Goal: Information Seeking & Learning: Learn about a topic

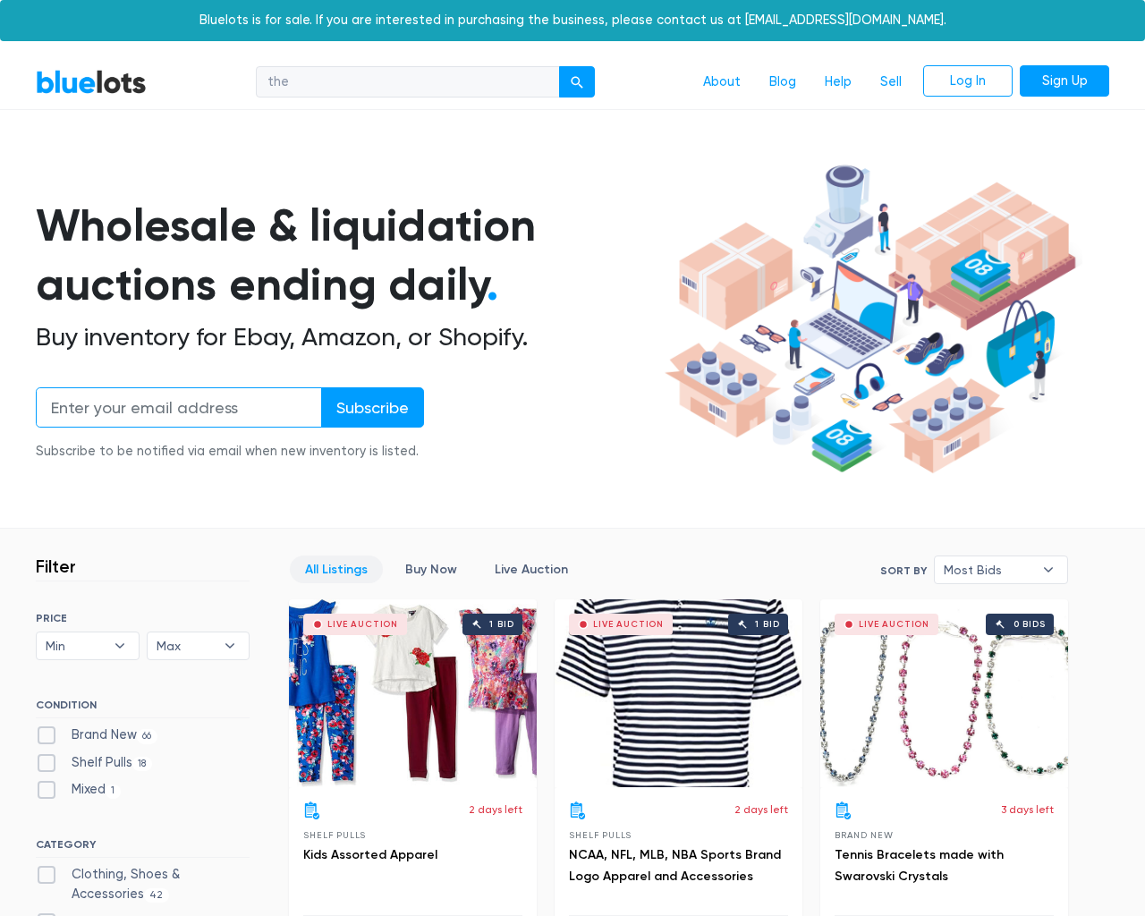
scroll to position [7641, 0]
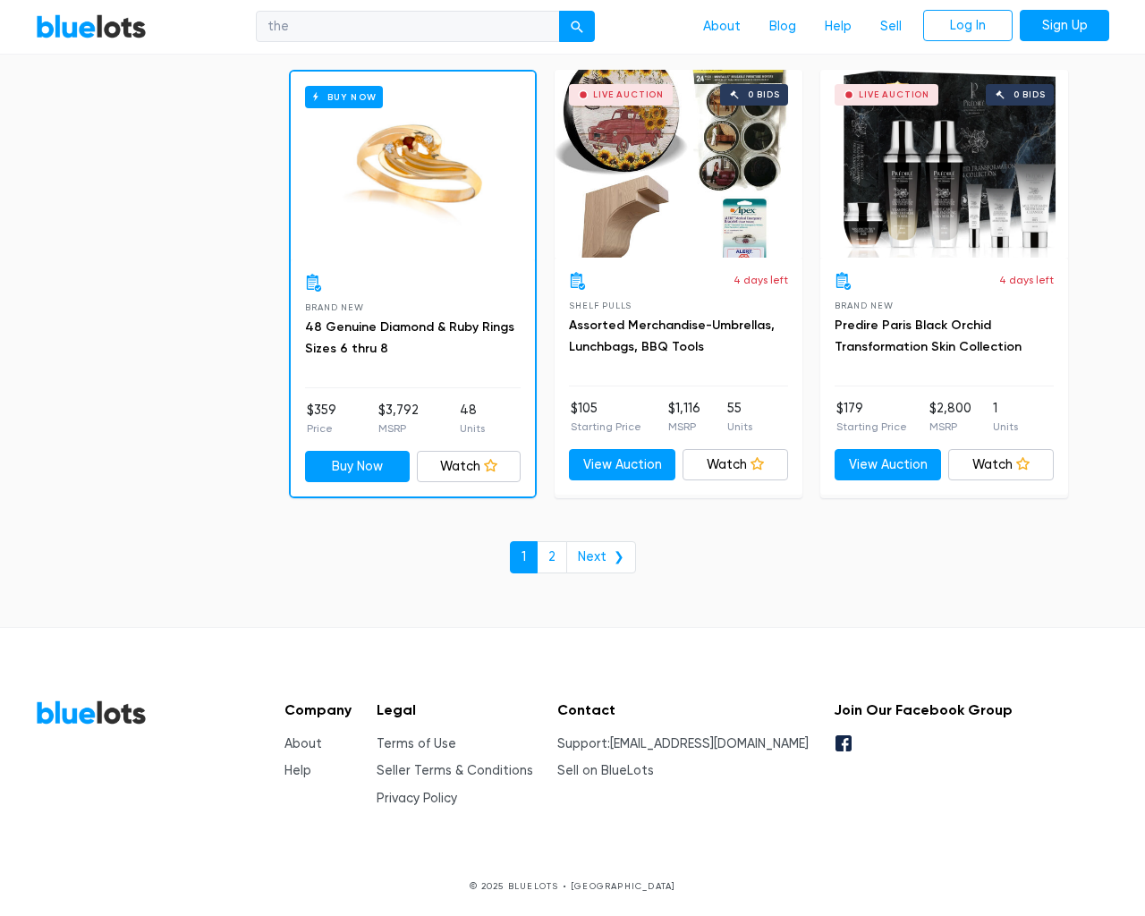
type input "[EMAIL_ADDRESS][DOMAIN_NAME]"
type input "e"
checkbox New"] "false"
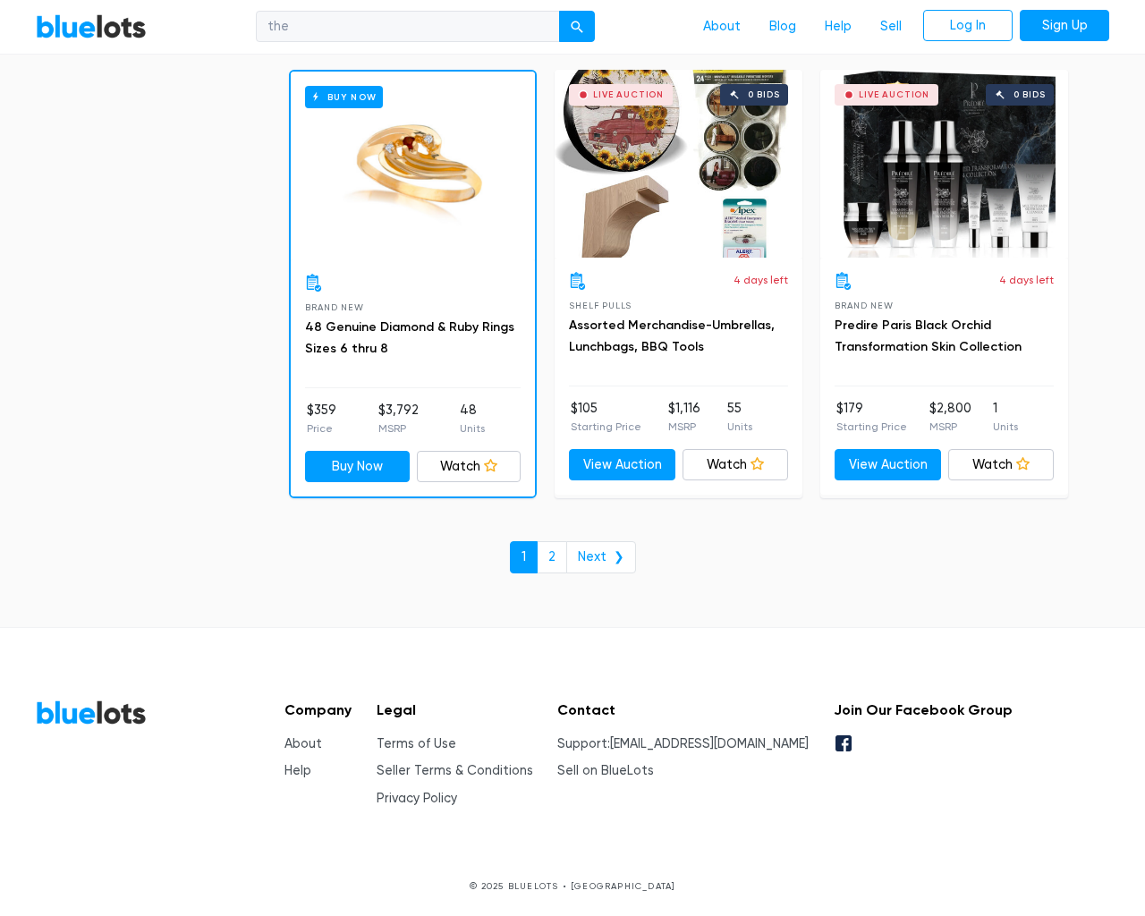
type input "e"
checkbox Pulls"] "false"
checkbox input "false"
checkbox Accessories"] "false"
checkbox Beauty"] "false"
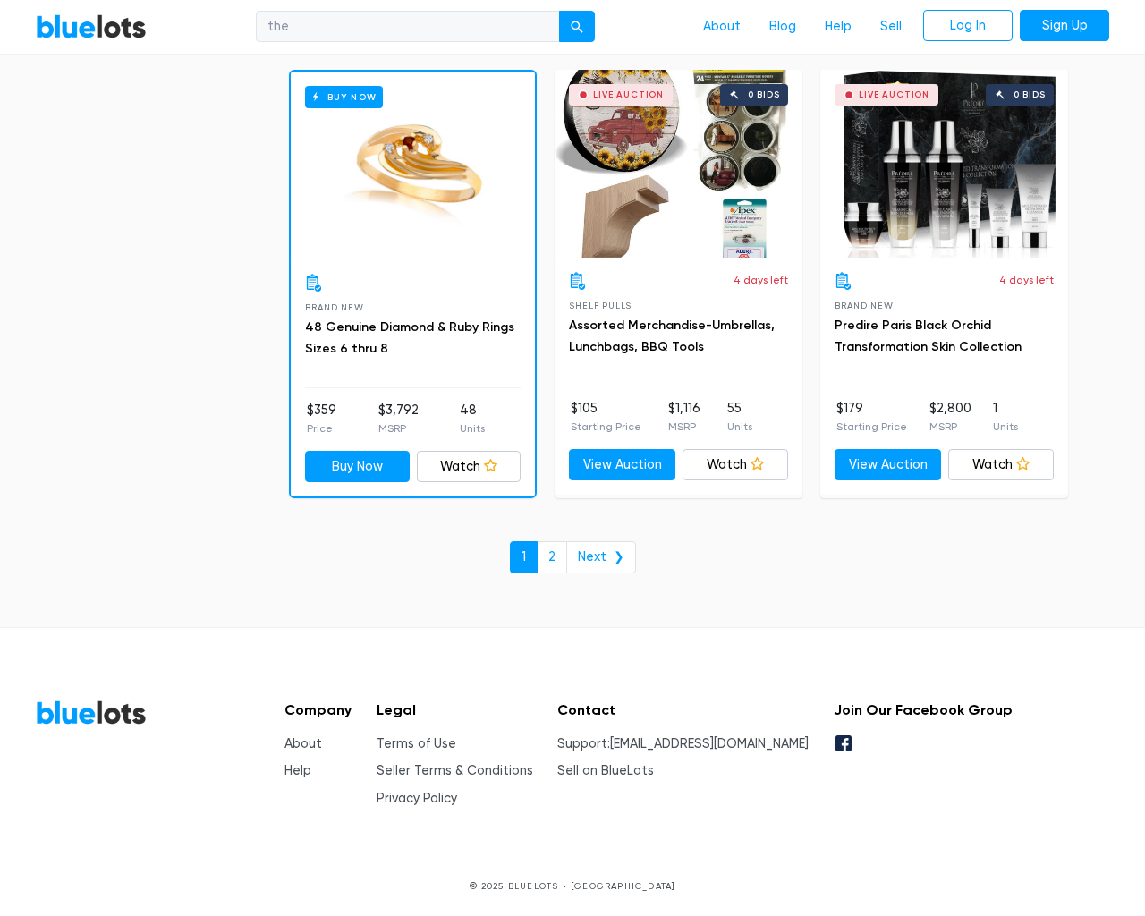
checkbox input "false"
checkbox Merchandise"] "false"
checkbox Baby"] "false"
checkbox Garden"] "false"
checkbox input "false"
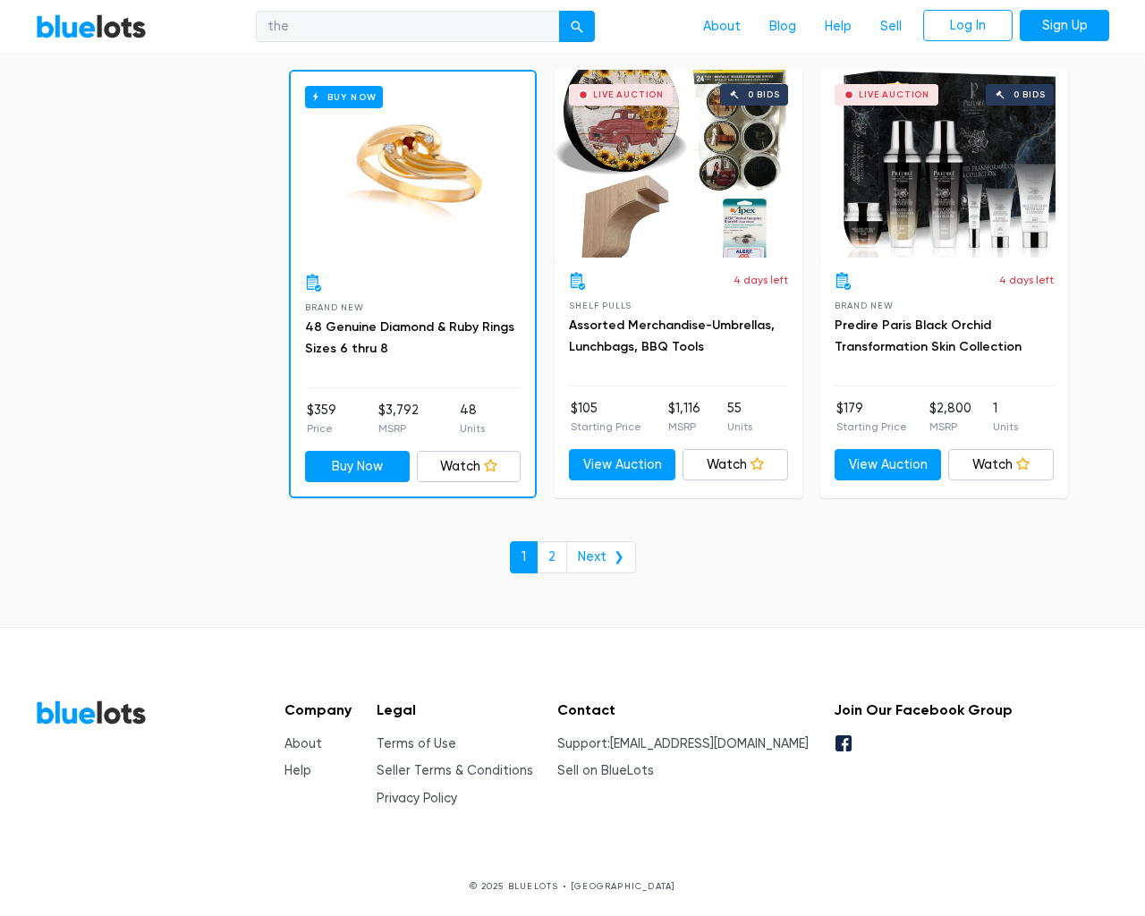
type input "e"
select select "10000"
select select "50000"
select select "10000"
select select "50000"
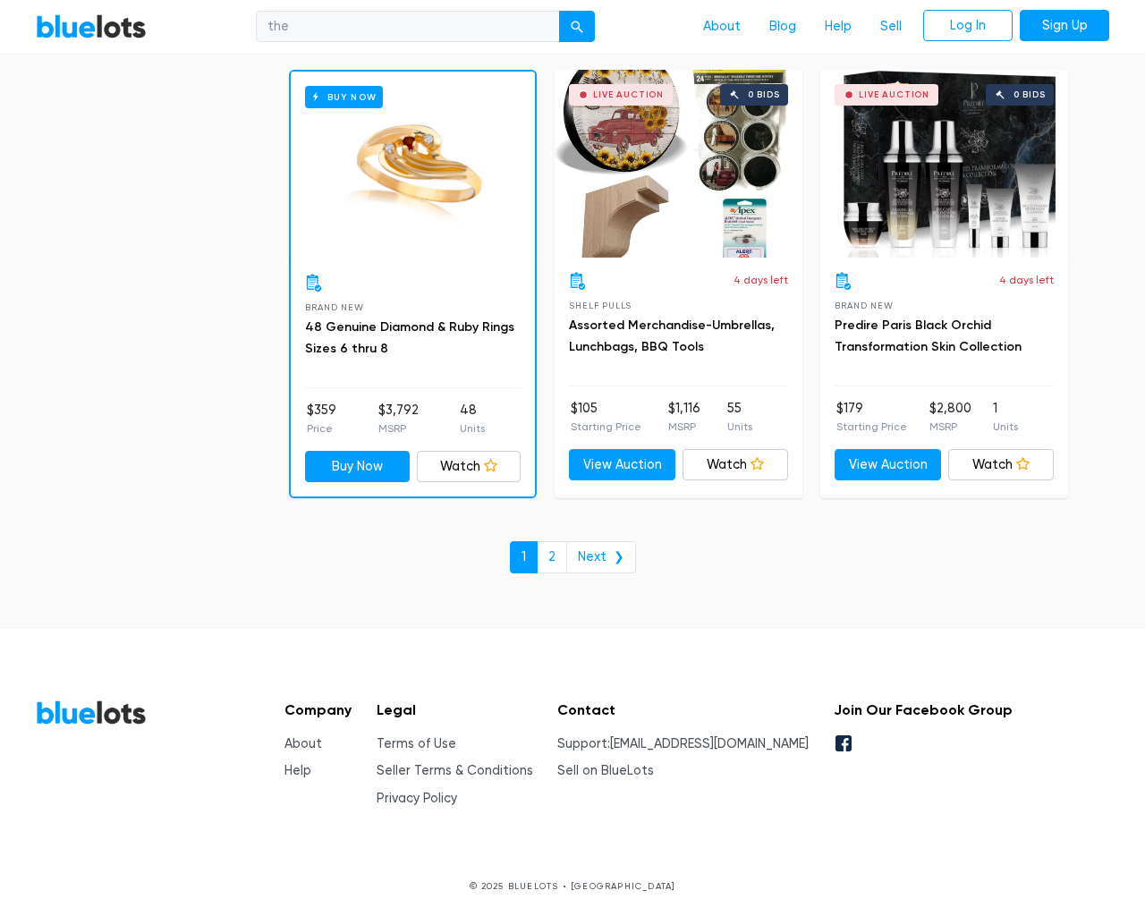
select select "50000"
select select "ending_soonest"
select select "50000"
select select "highest_price"
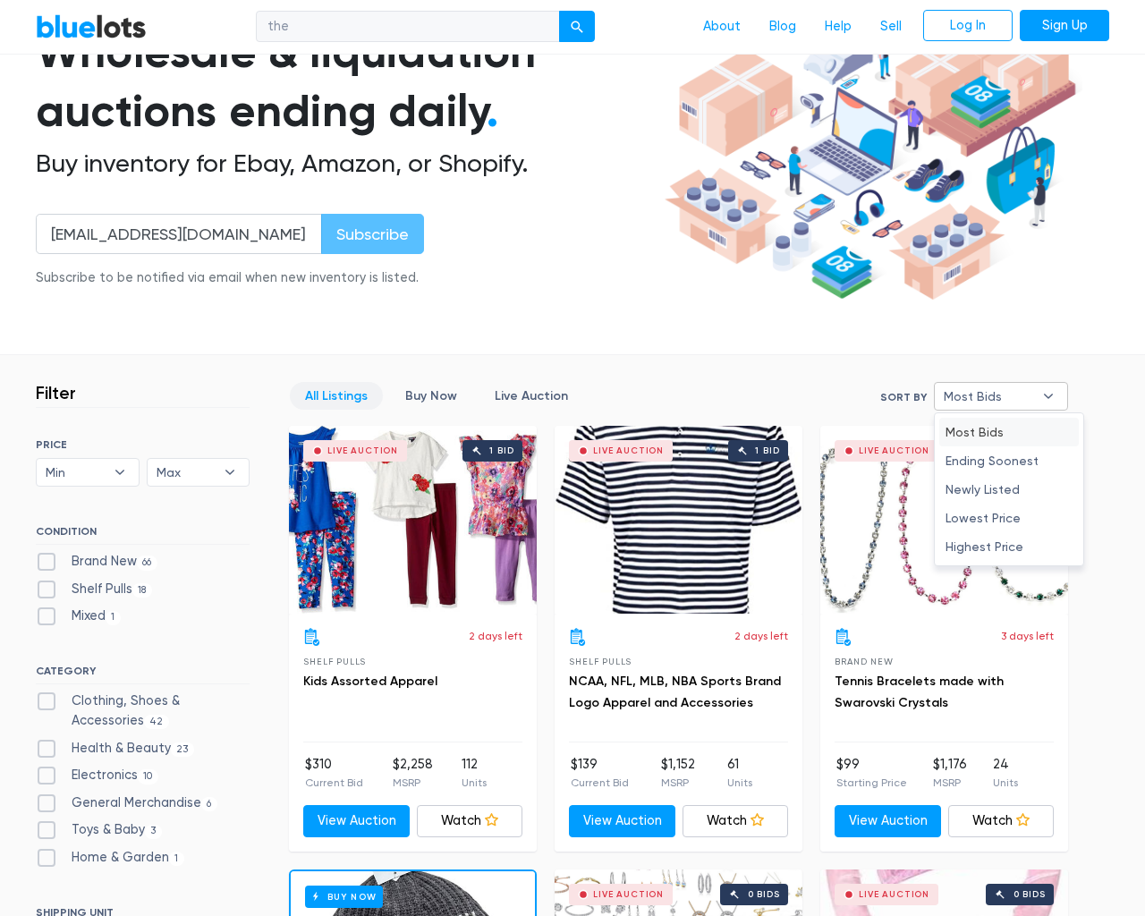
type input "e"
checkbox New"] "false"
checkbox Pulls"] "false"
checkbox input "false"
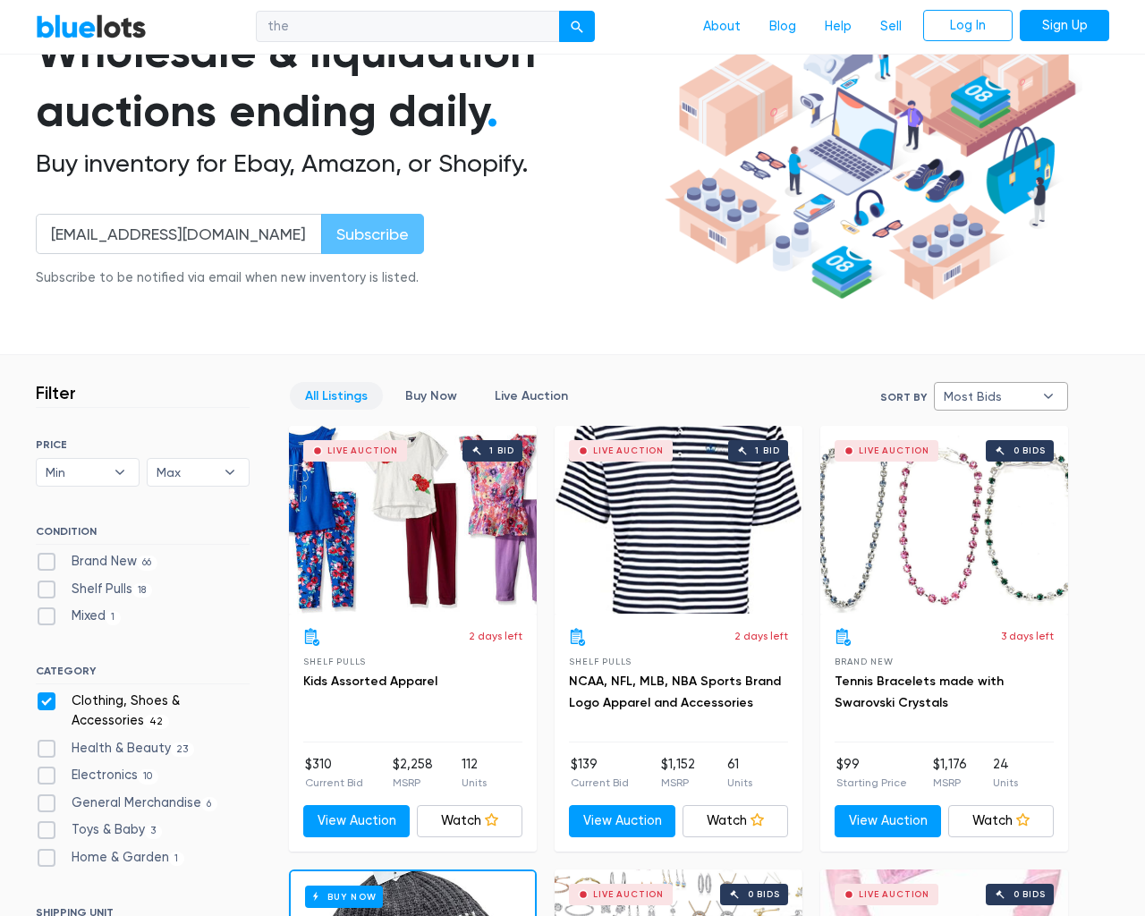
checkbox Accessories"] "false"
checkbox Beauty"] "false"
checkbox input "false"
checkbox Merchandise"] "false"
checkbox Baby"] "false"
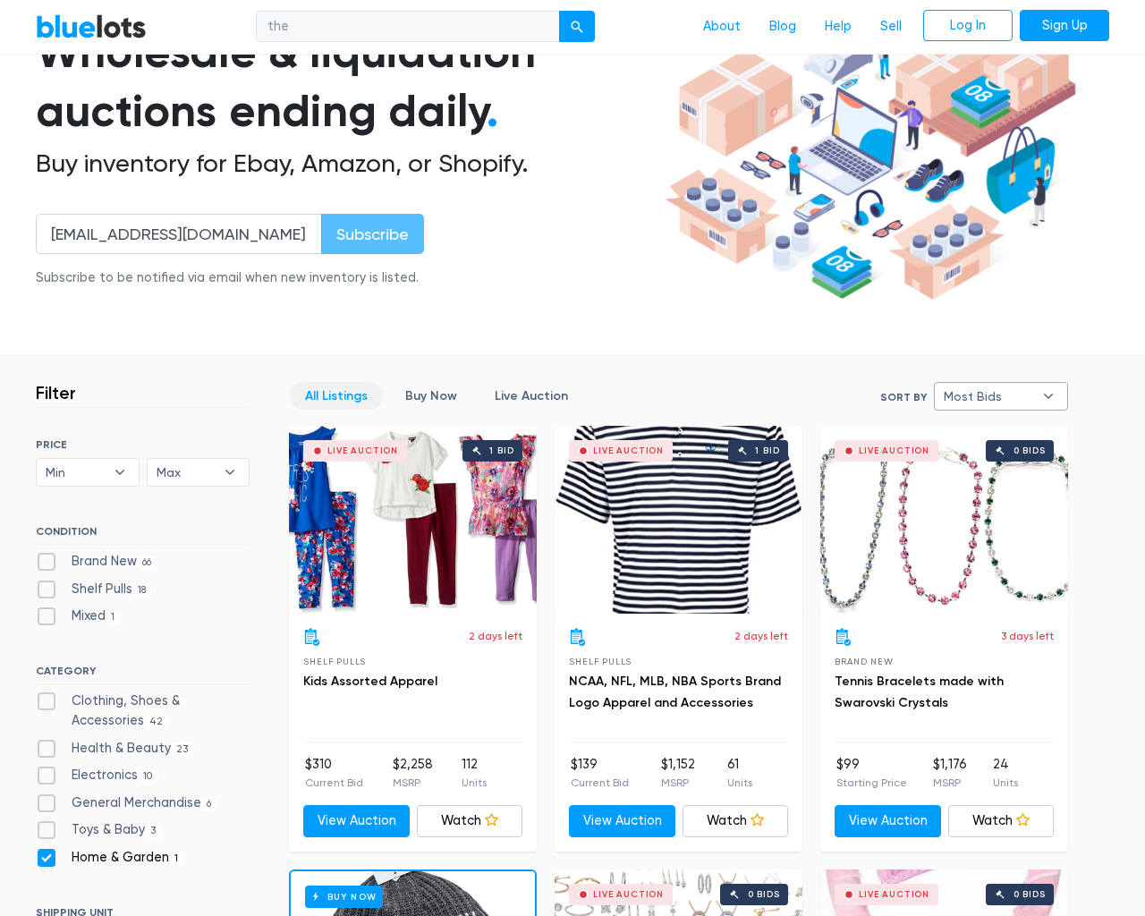
checkbox Garden"] "false"
checkbox input "false"
type input "e"
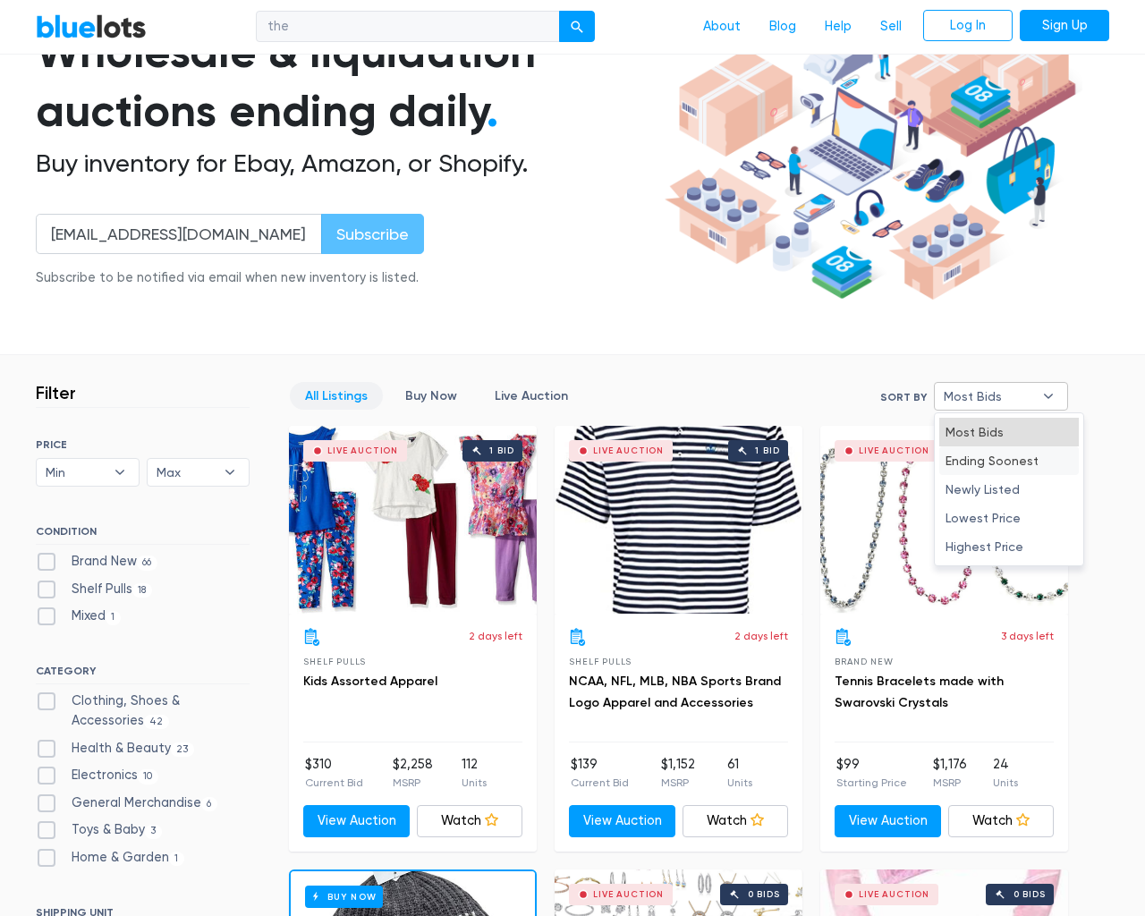
select select "most_bids"
type input "e"
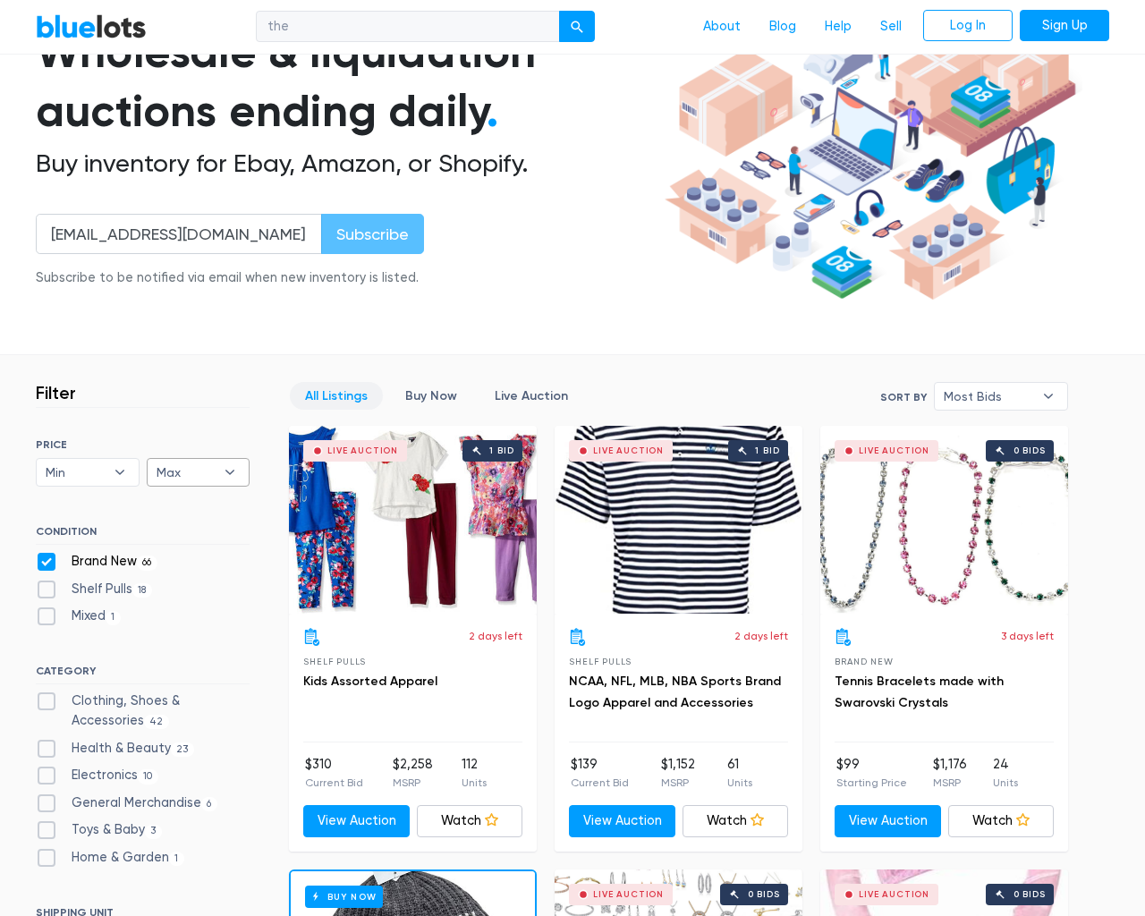
checkbox New"] "false"
checkbox Pulls"] "false"
checkbox input "false"
checkbox Accessories"] "false"
checkbox Beauty"] "false"
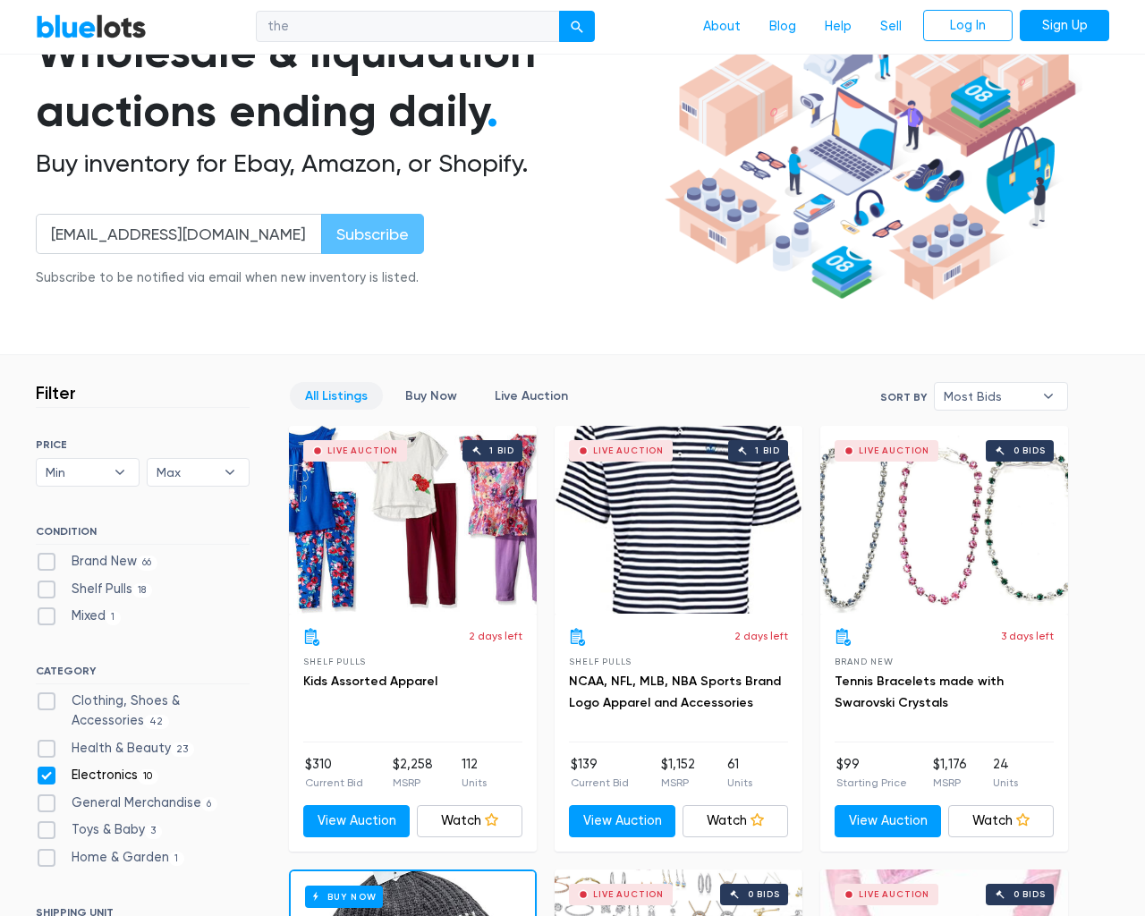
checkbox input "false"
checkbox Merchandise"] "false"
checkbox Baby"] "false"
checkbox Garden"] "false"
checkbox input "false"
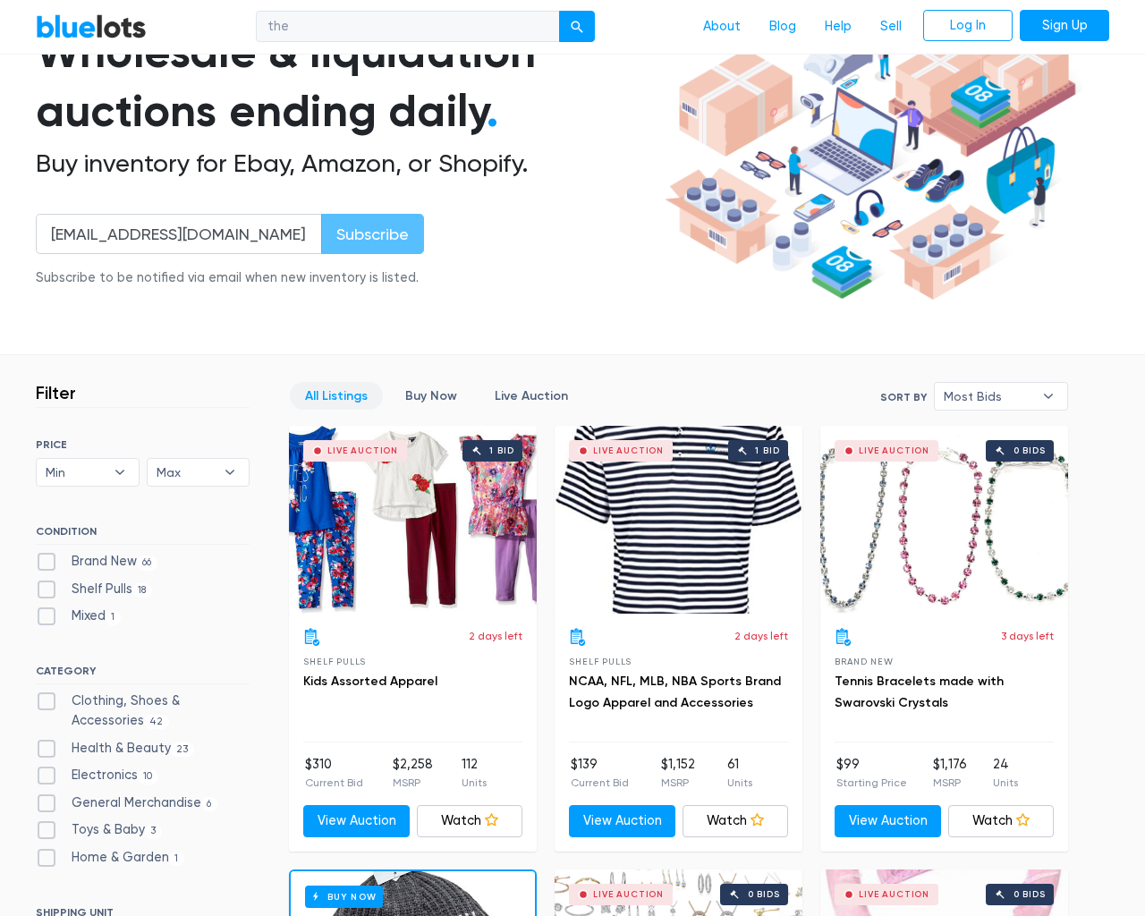
type input "e"
select select
select select "most_bids"
